Goal: Task Accomplishment & Management: Use online tool/utility

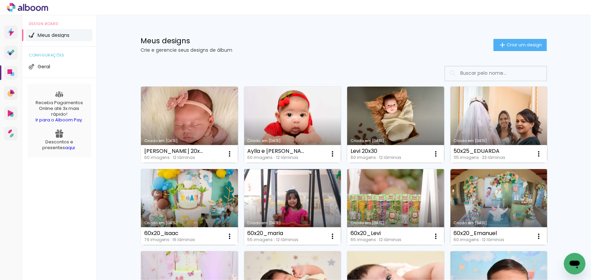
click at [465, 73] on input at bounding box center [505, 73] width 96 height 14
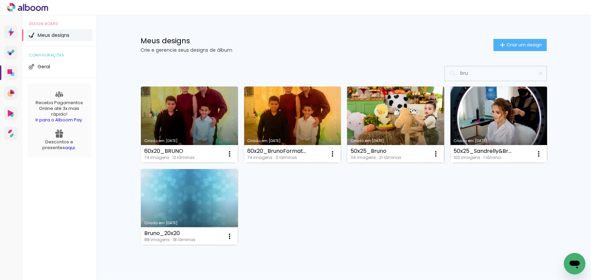
type input "bru"
type paper-input "bru"
click at [391, 122] on link "Criado em [DATE]" at bounding box center [395, 125] width 97 height 77
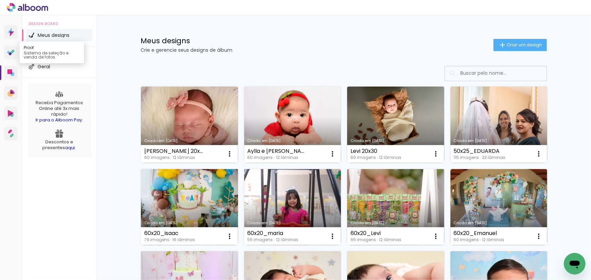
click at [12, 52] on icon at bounding box center [12, 51] width 4 height 4
